Goal: Go to known website: Access a specific website the user already knows

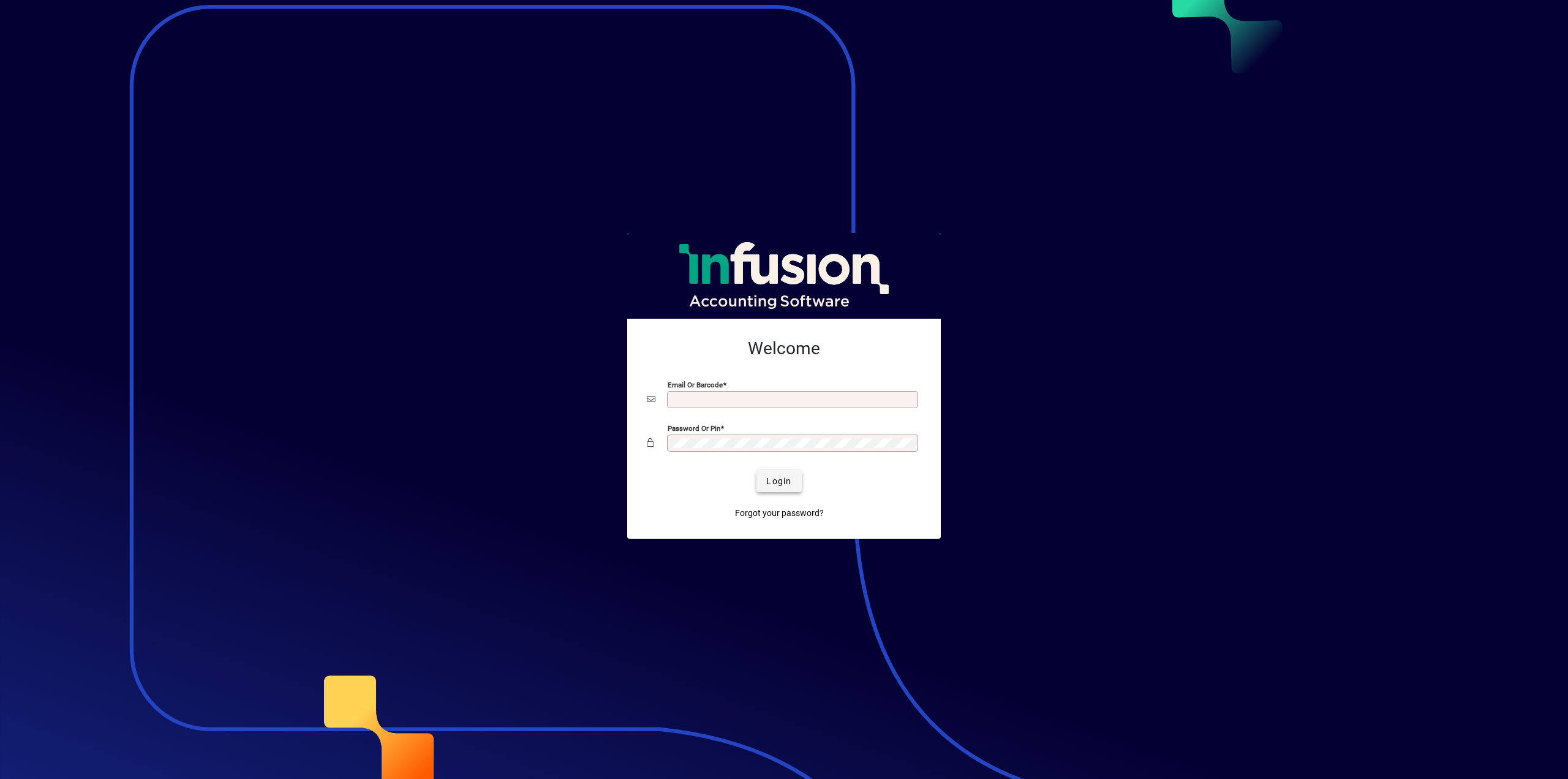
type input "**********"
click at [791, 482] on span "Login" at bounding box center [779, 481] width 25 height 13
